Goal: Information Seeking & Learning: Find specific fact

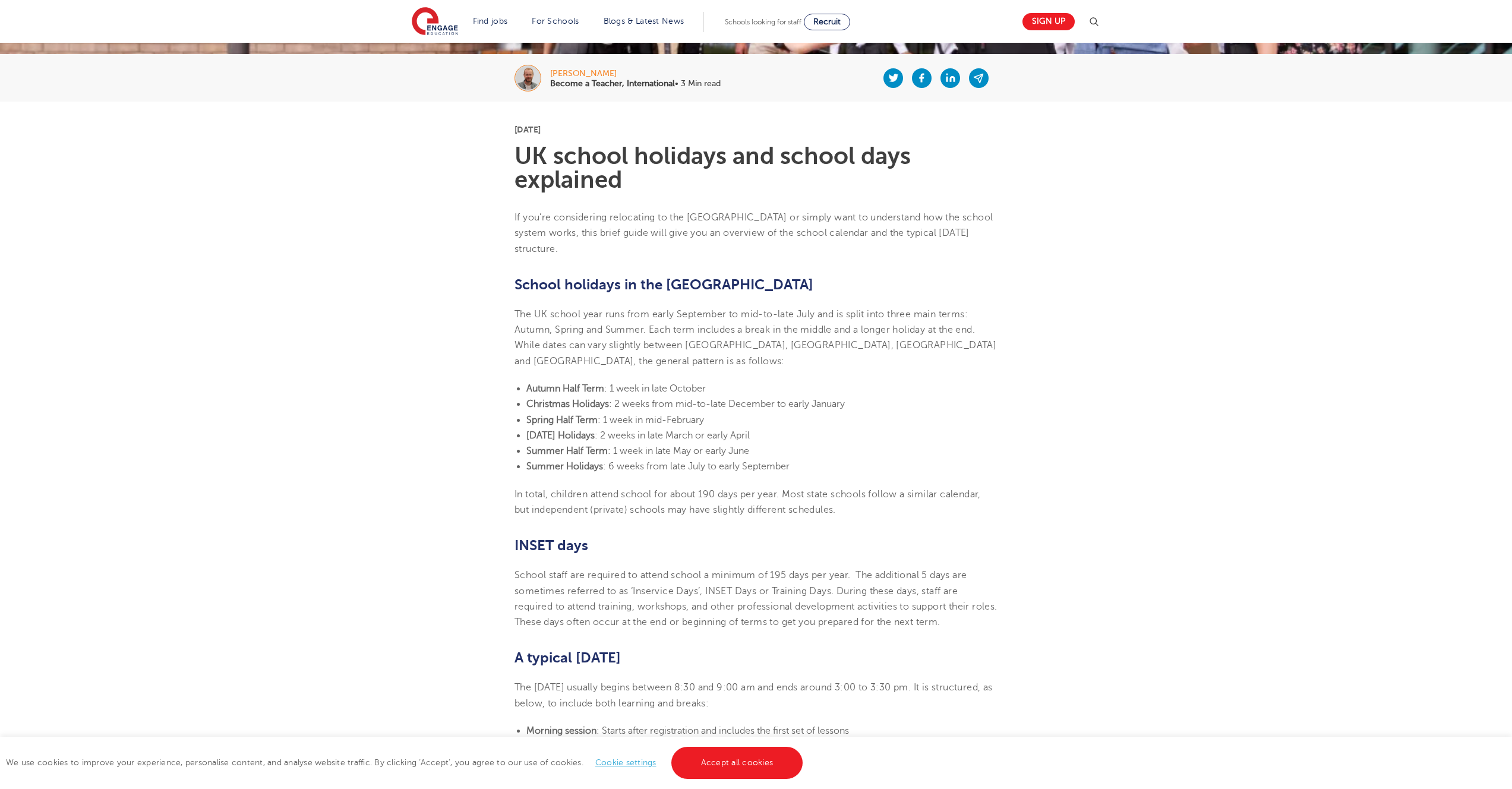
scroll to position [292, 0]
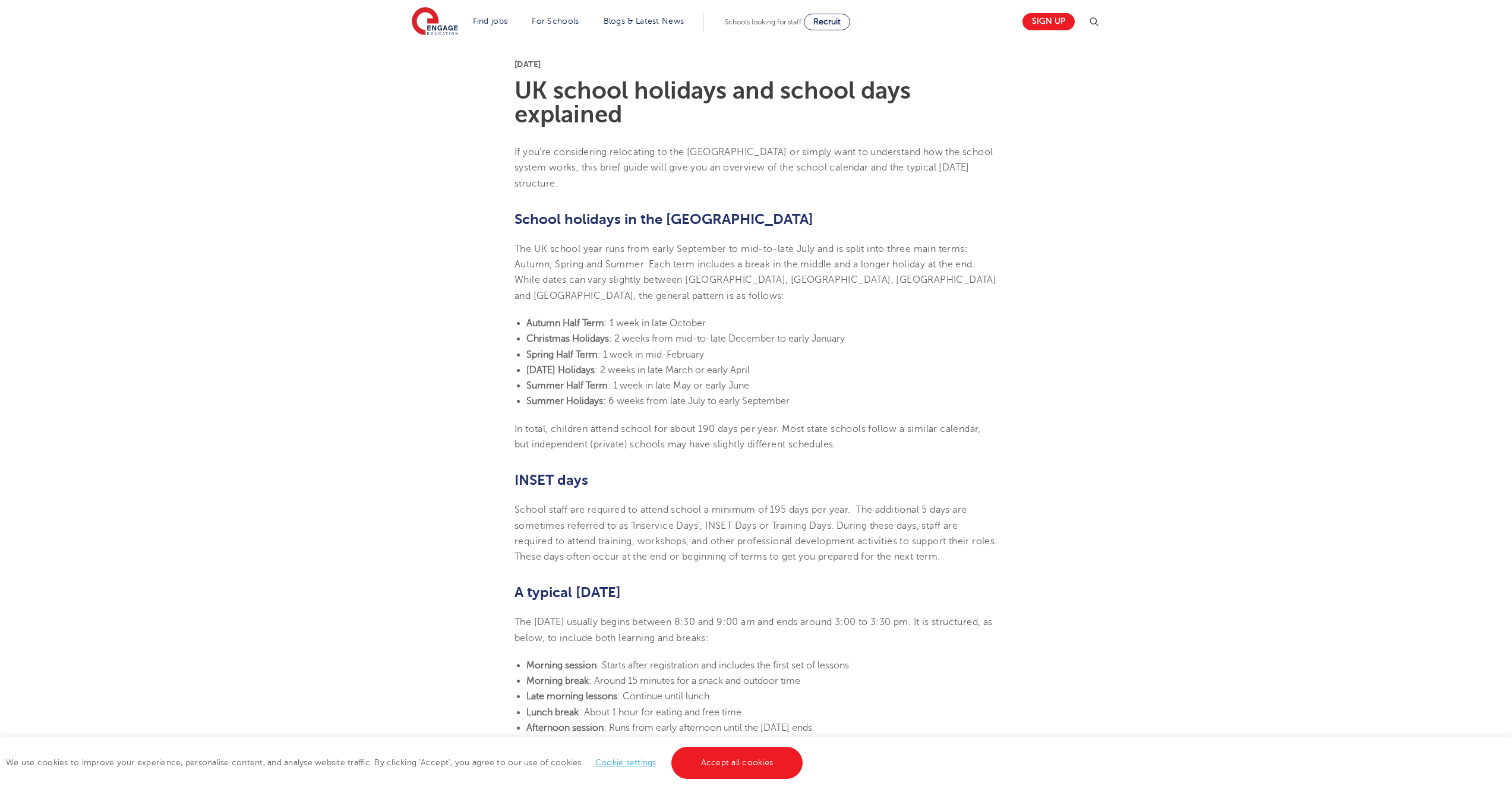
click at [667, 317] on span ": 1 week in late October" at bounding box center [655, 323] width 101 height 11
click at [658, 334] on span ": 2 weeks from mid-to-late December to early January" at bounding box center [726, 339] width 236 height 11
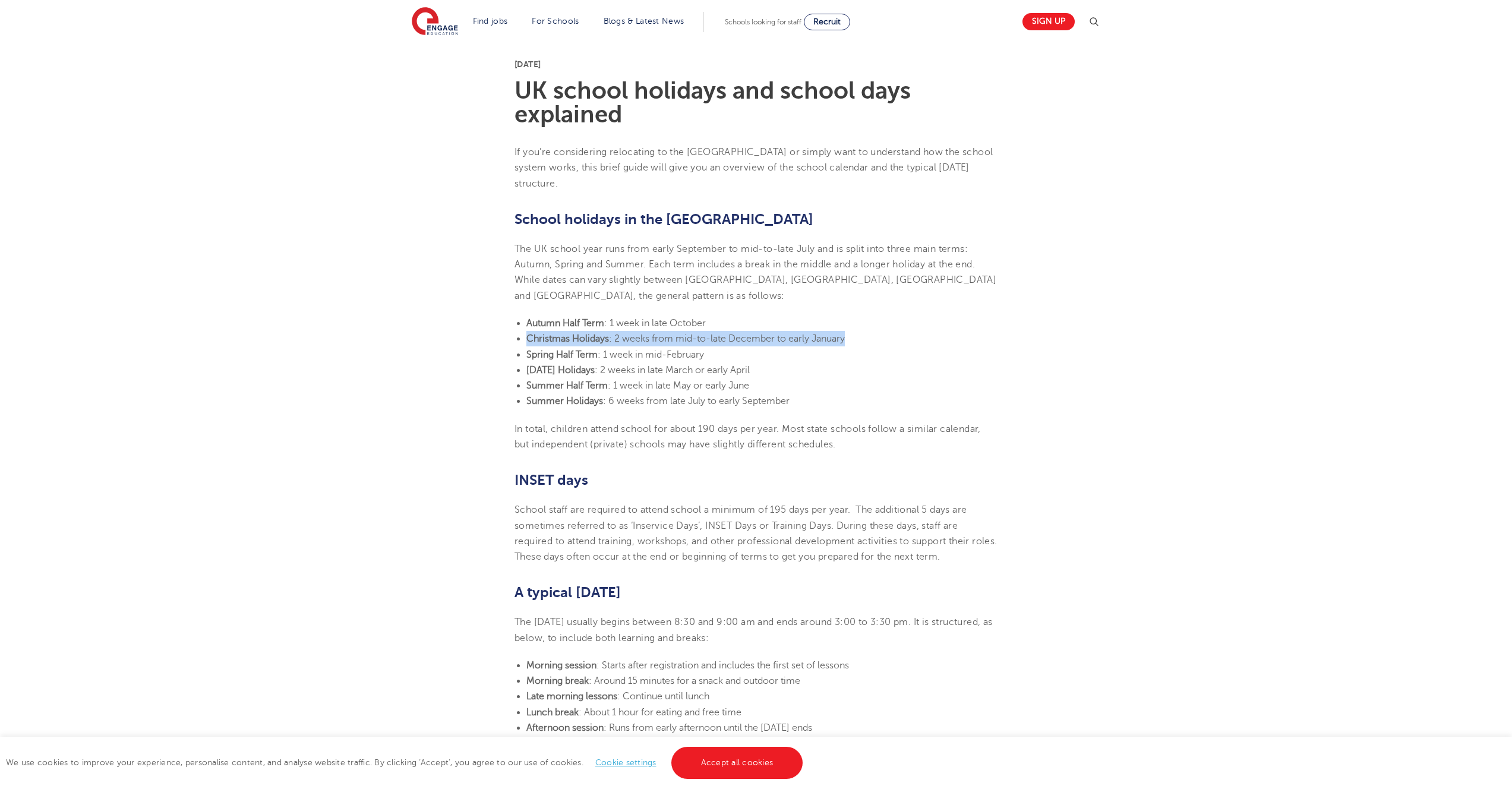
click at [658, 334] on span ": 2 weeks from mid-to-late December to early January" at bounding box center [726, 339] width 236 height 11
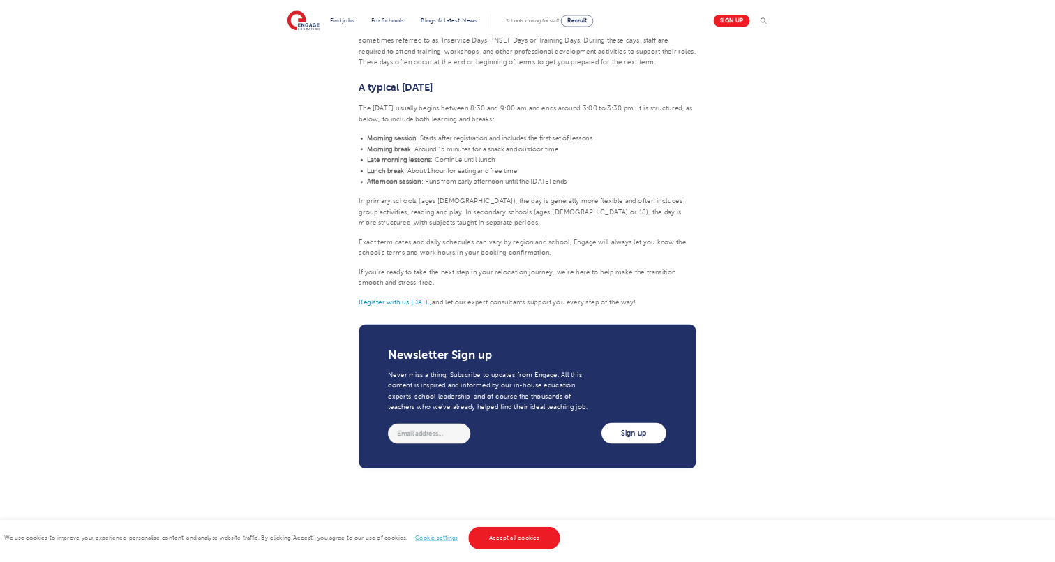
scroll to position [962, 0]
